Goal: Navigation & Orientation: Find specific page/section

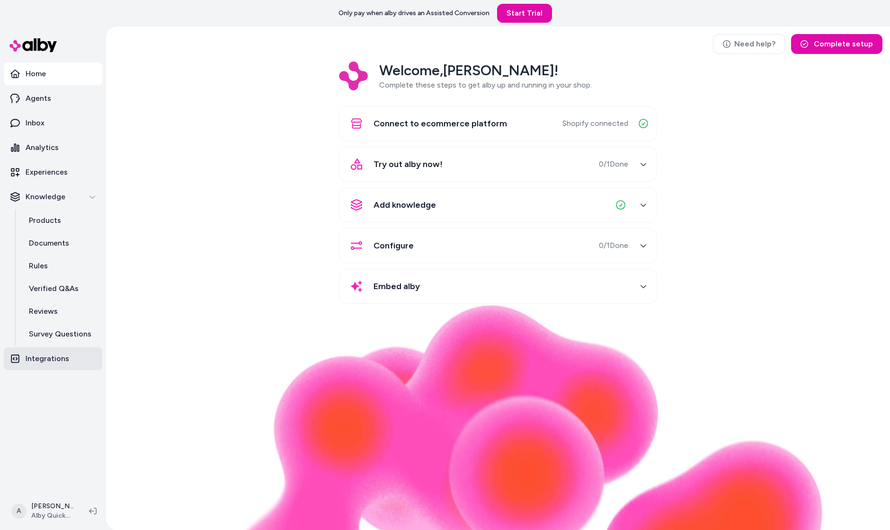
click at [62, 364] on p "Integrations" at bounding box center [48, 358] width 44 height 11
click at [229, 33] on div "Need help? Complete setup Welcome, Andrew ! Complete these steps to get alby up…" at bounding box center [498, 277] width 784 height 503
